Goal: Navigation & Orientation: Find specific page/section

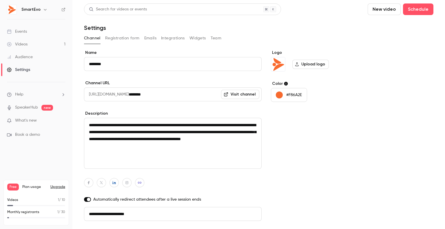
click at [21, 30] on div "Events" at bounding box center [17, 32] width 20 height 6
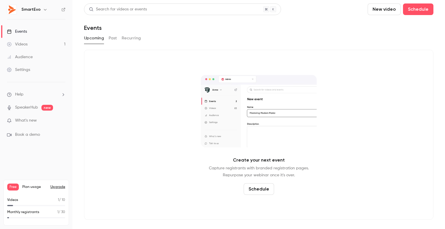
click at [21, 46] on div "Videos" at bounding box center [17, 44] width 21 height 6
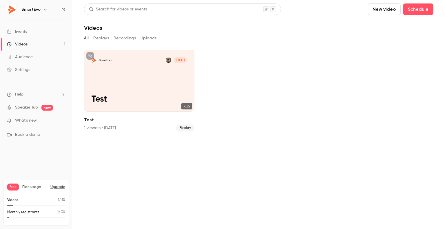
click at [36, 32] on link "Events" at bounding box center [36, 31] width 72 height 13
